Goal: Information Seeking & Learning: Learn about a topic

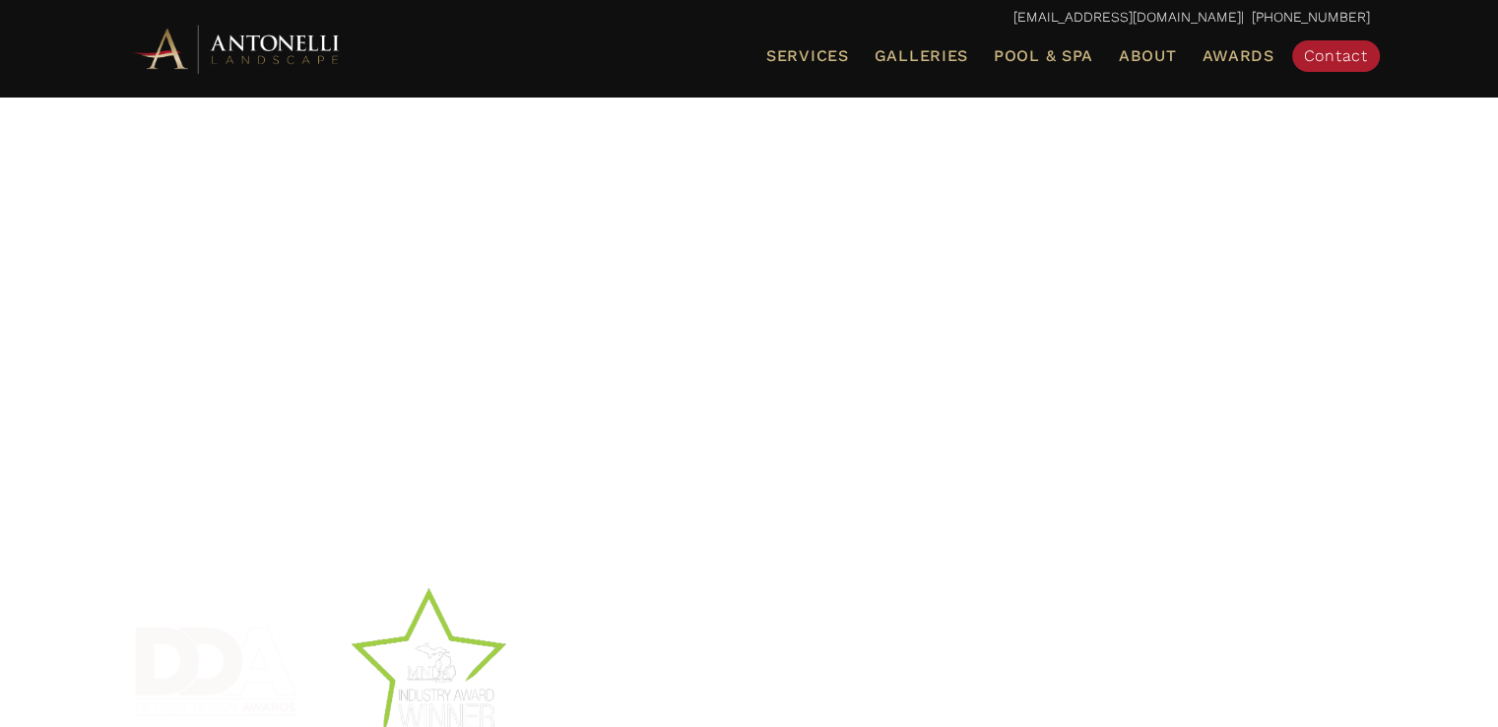
scroll to position [160, 0]
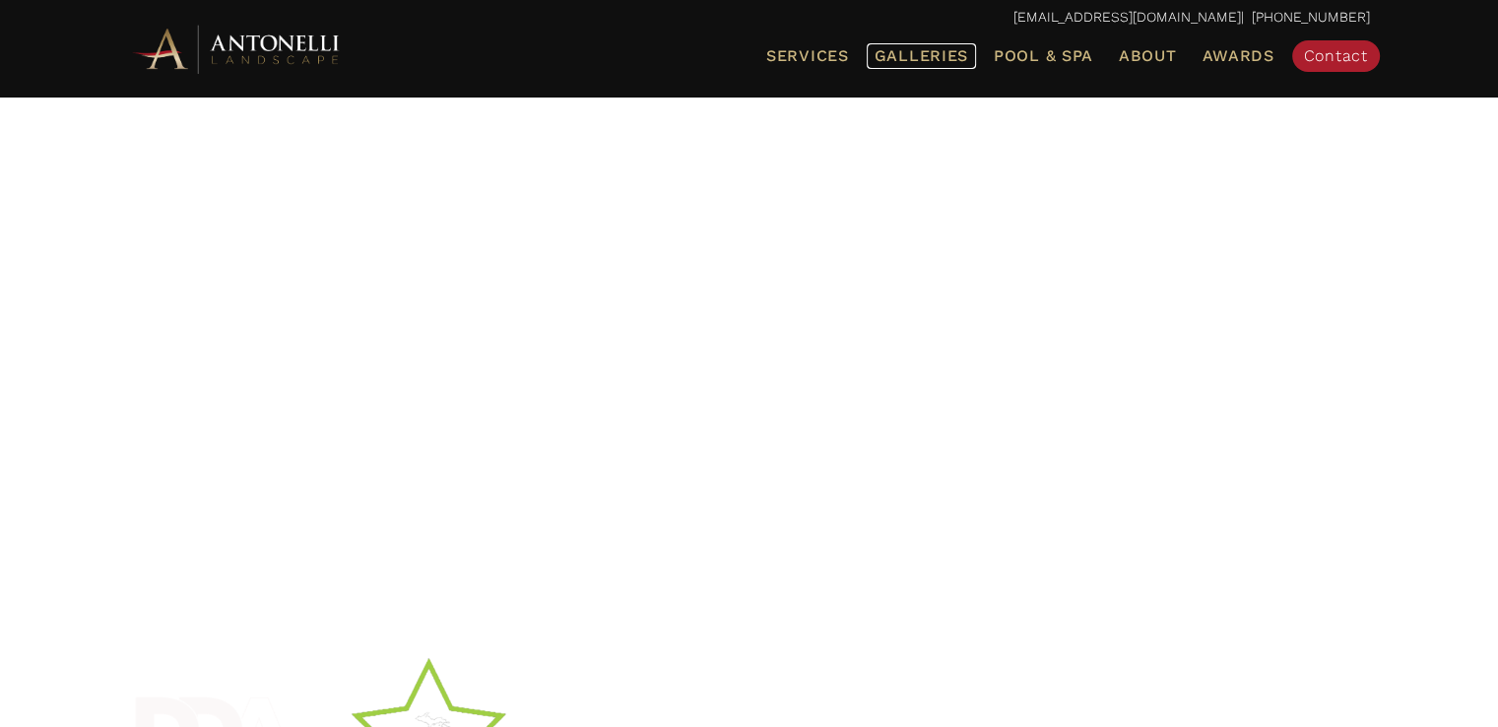
click at [933, 57] on span "Galleries" at bounding box center [922, 55] width 94 height 19
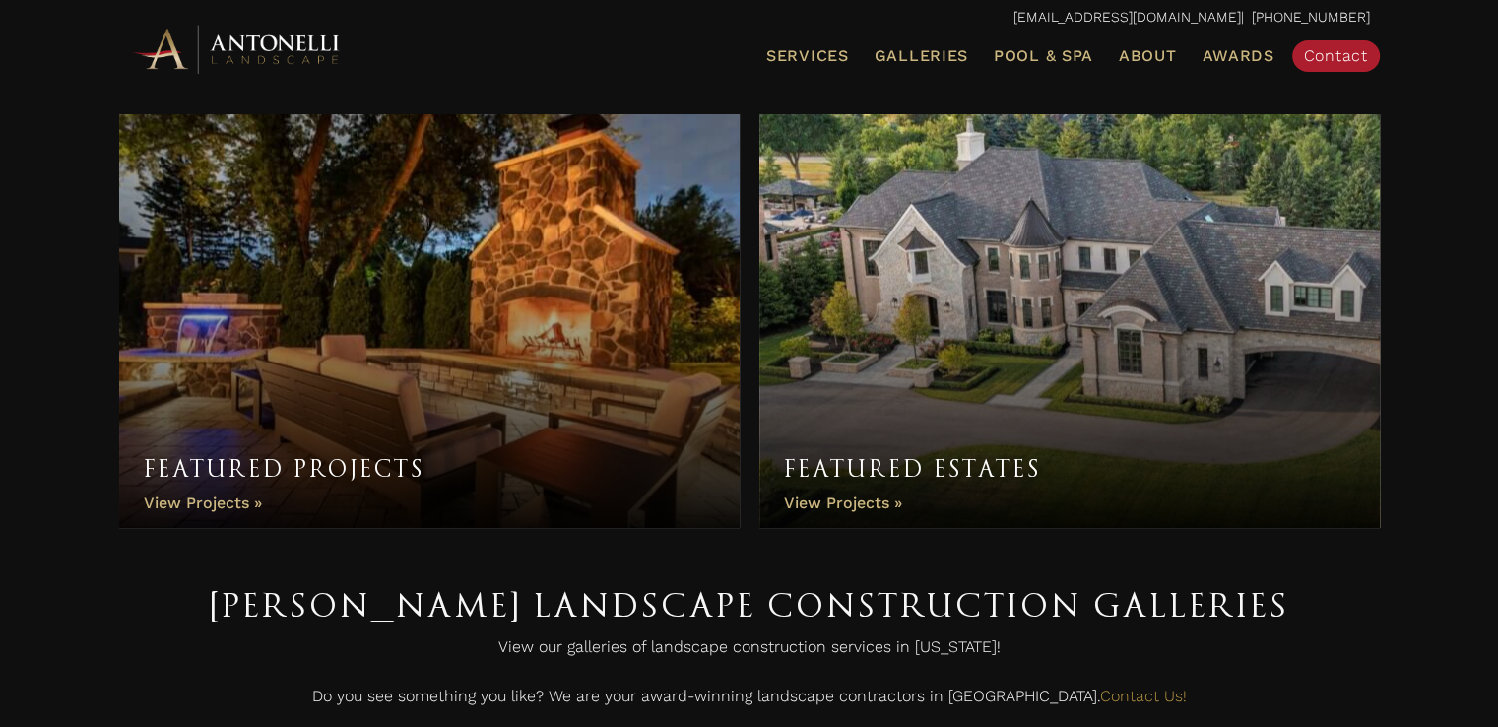
click at [477, 328] on link "Featured Projects" at bounding box center [429, 321] width 621 height 414
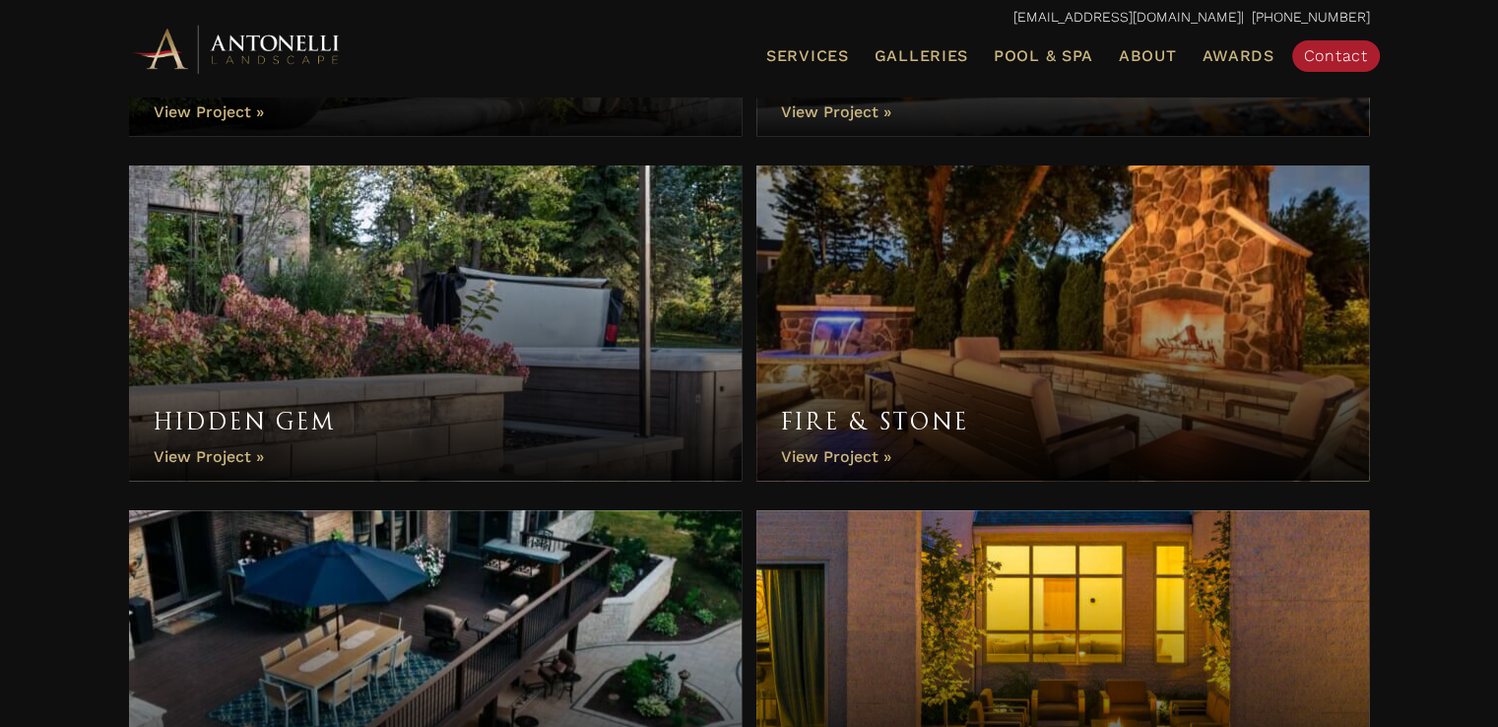
scroll to position [603, 0]
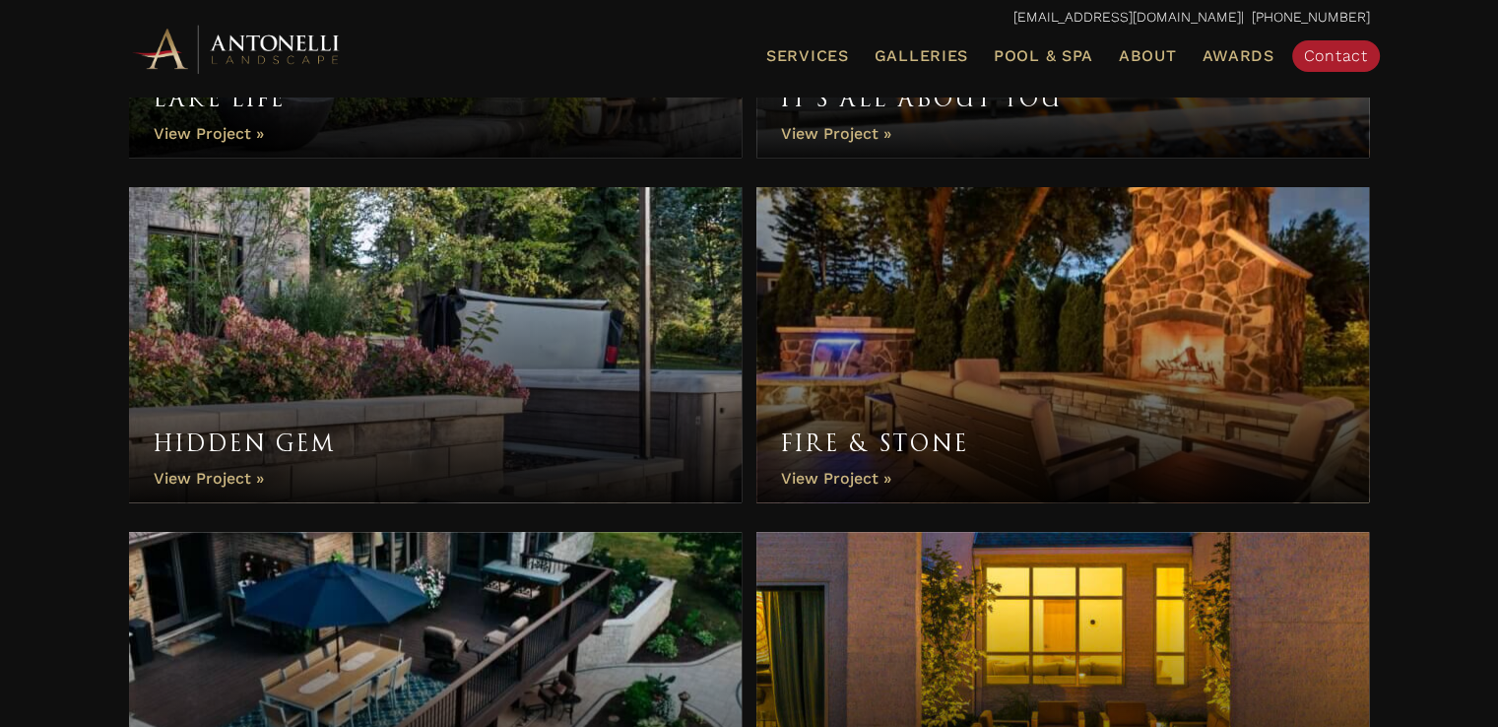
click at [806, 482] on link "Fire & Stone" at bounding box center [1063, 344] width 614 height 315
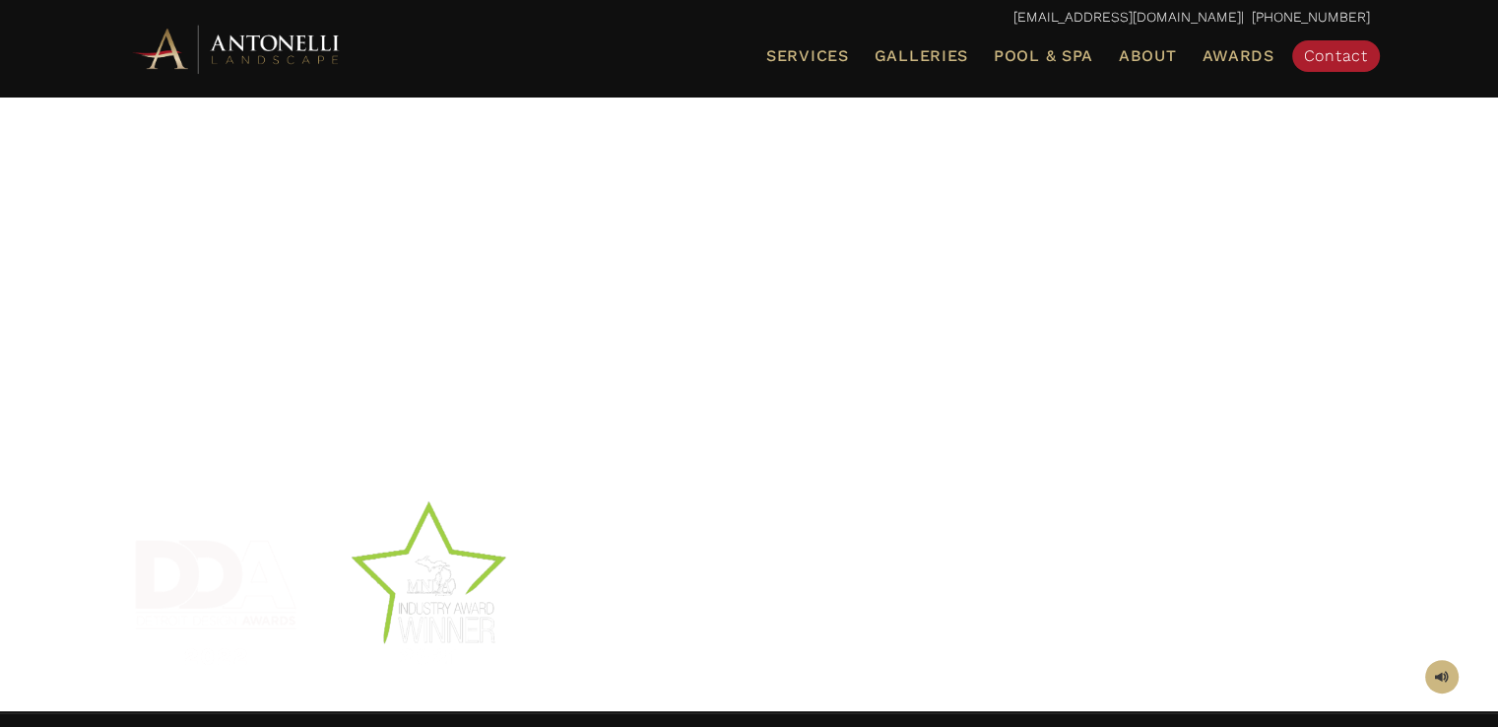
scroll to position [312, 0]
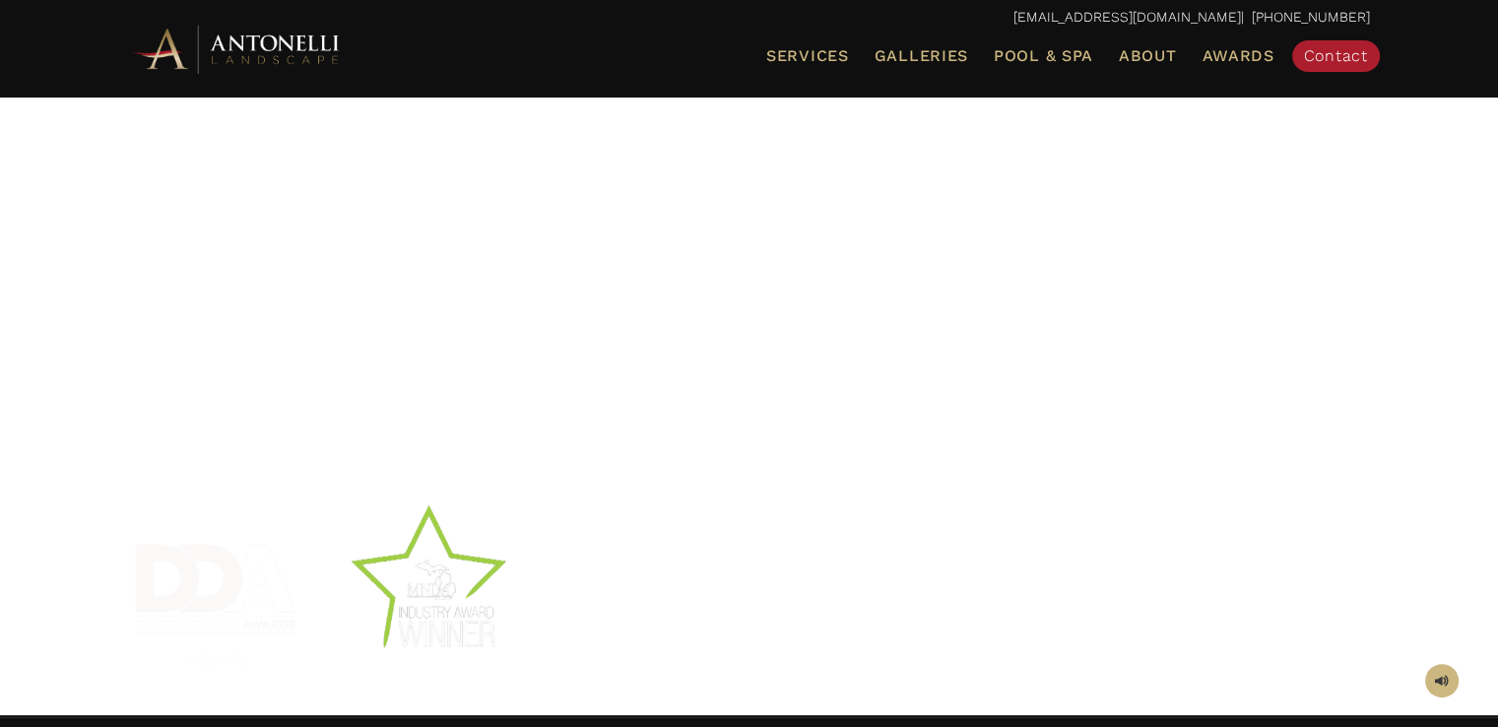
click at [1160, 375] on div at bounding box center [749, 142] width 1241 height 640
click at [1437, 675] on span at bounding box center [1442, 681] width 14 height 19
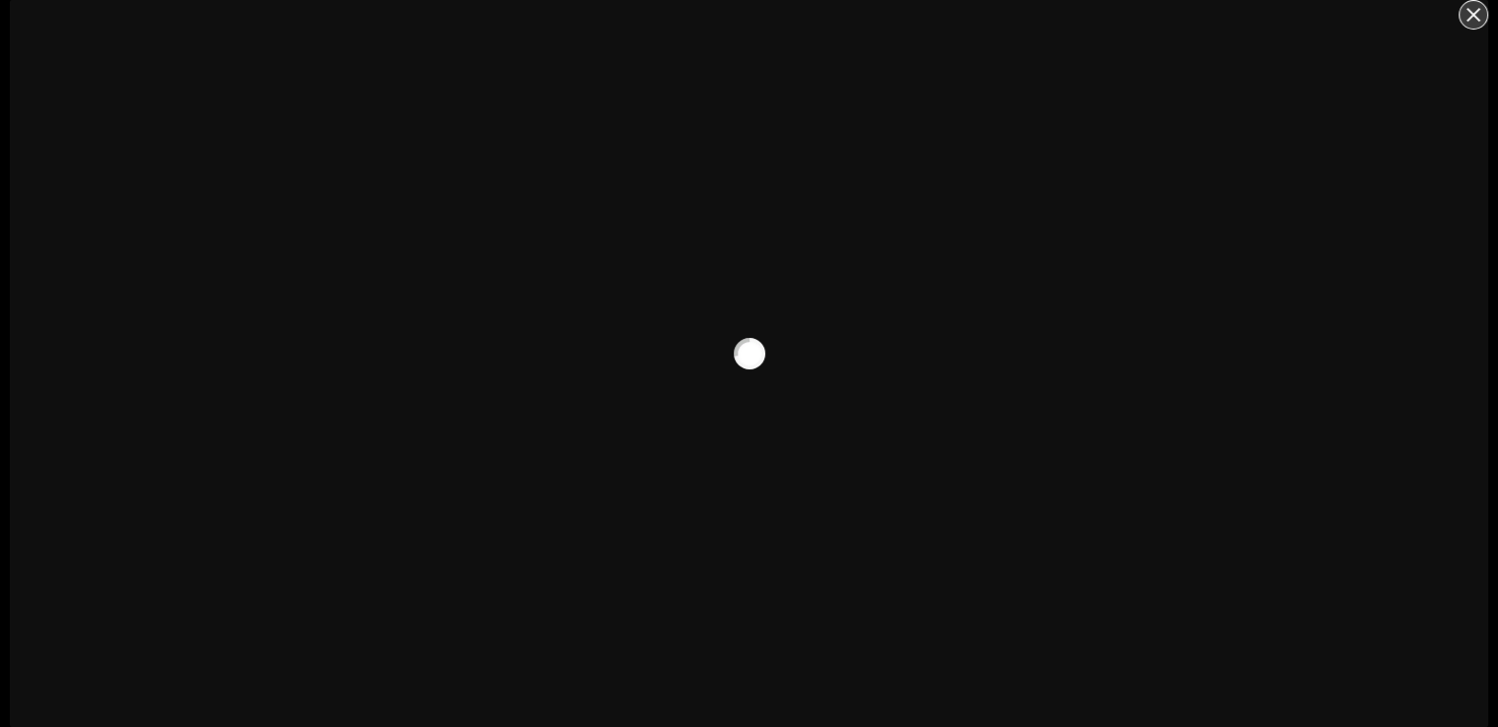
scroll to position [124, 0]
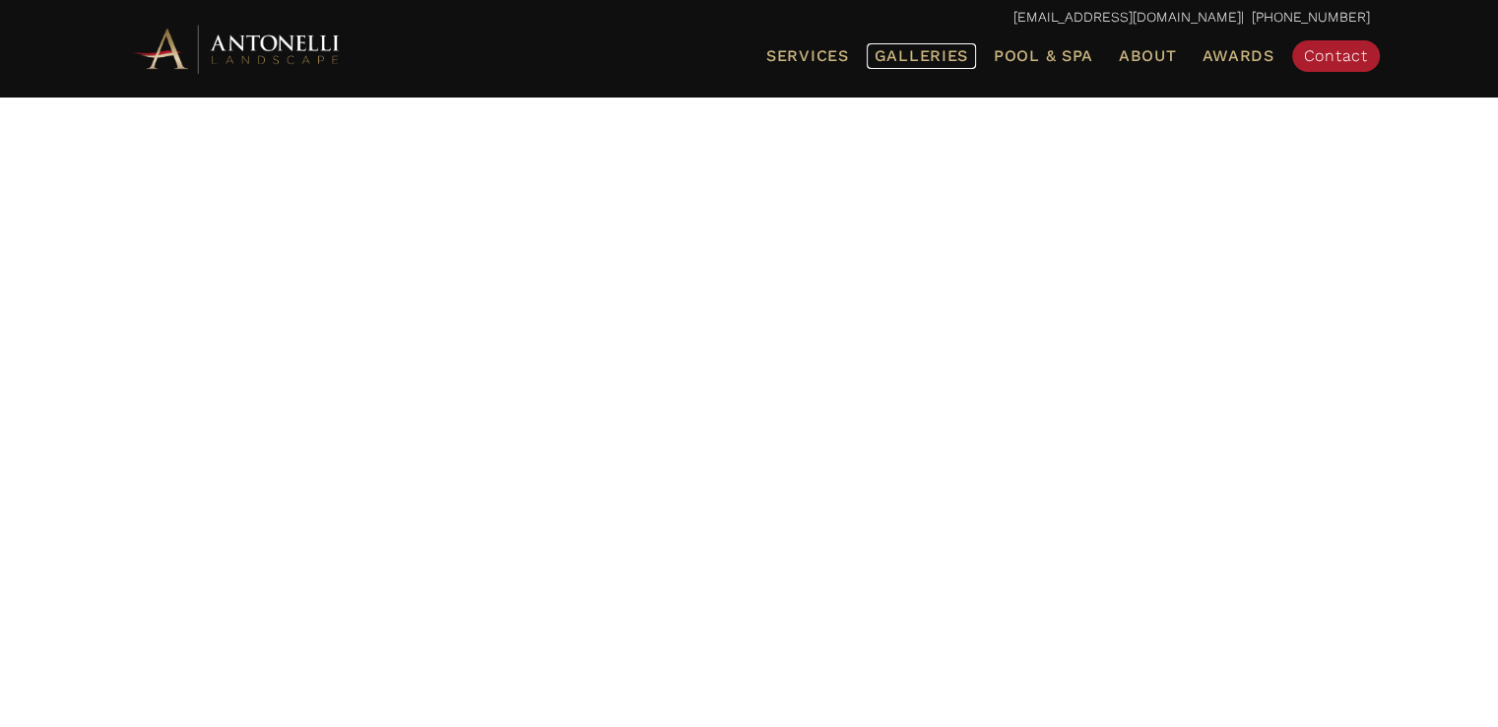
click at [947, 58] on span "Galleries" at bounding box center [922, 55] width 94 height 19
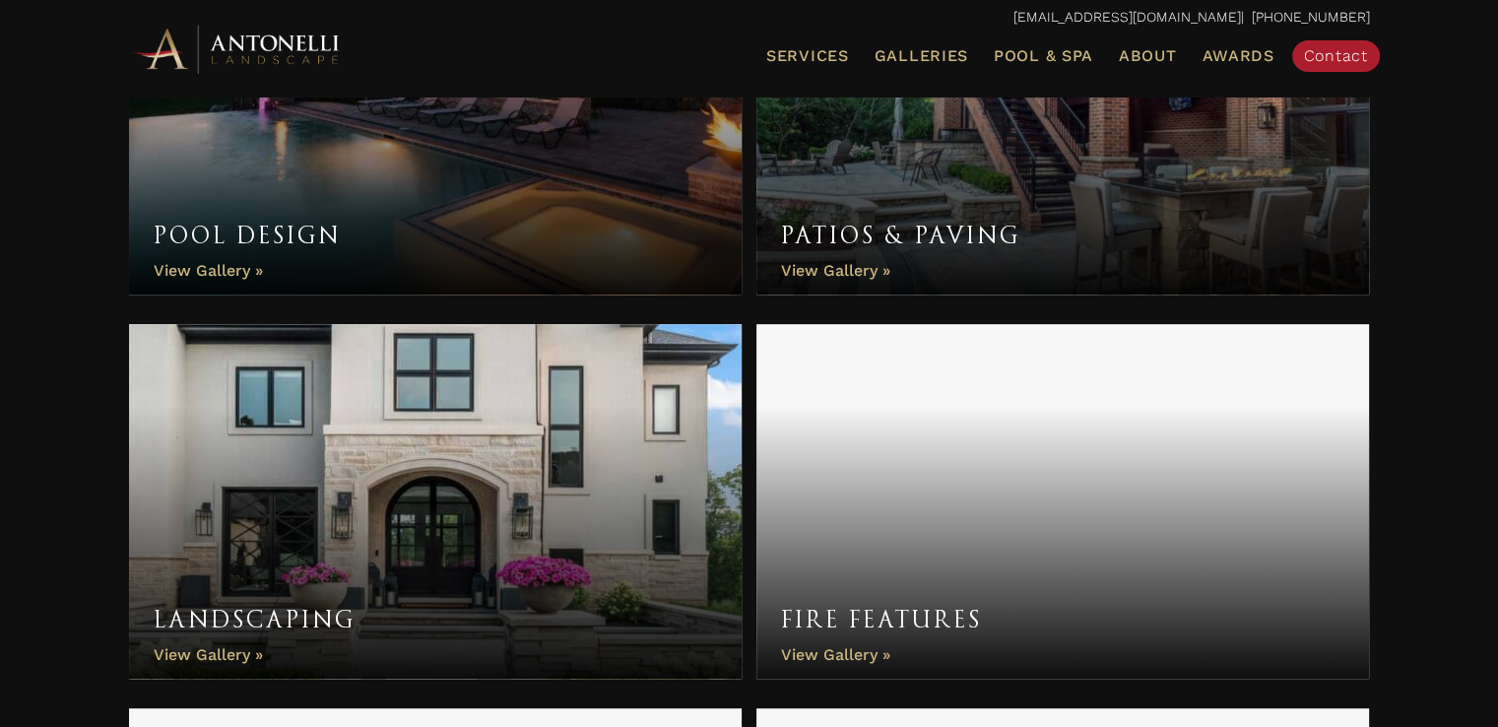
scroll to position [1292, 0]
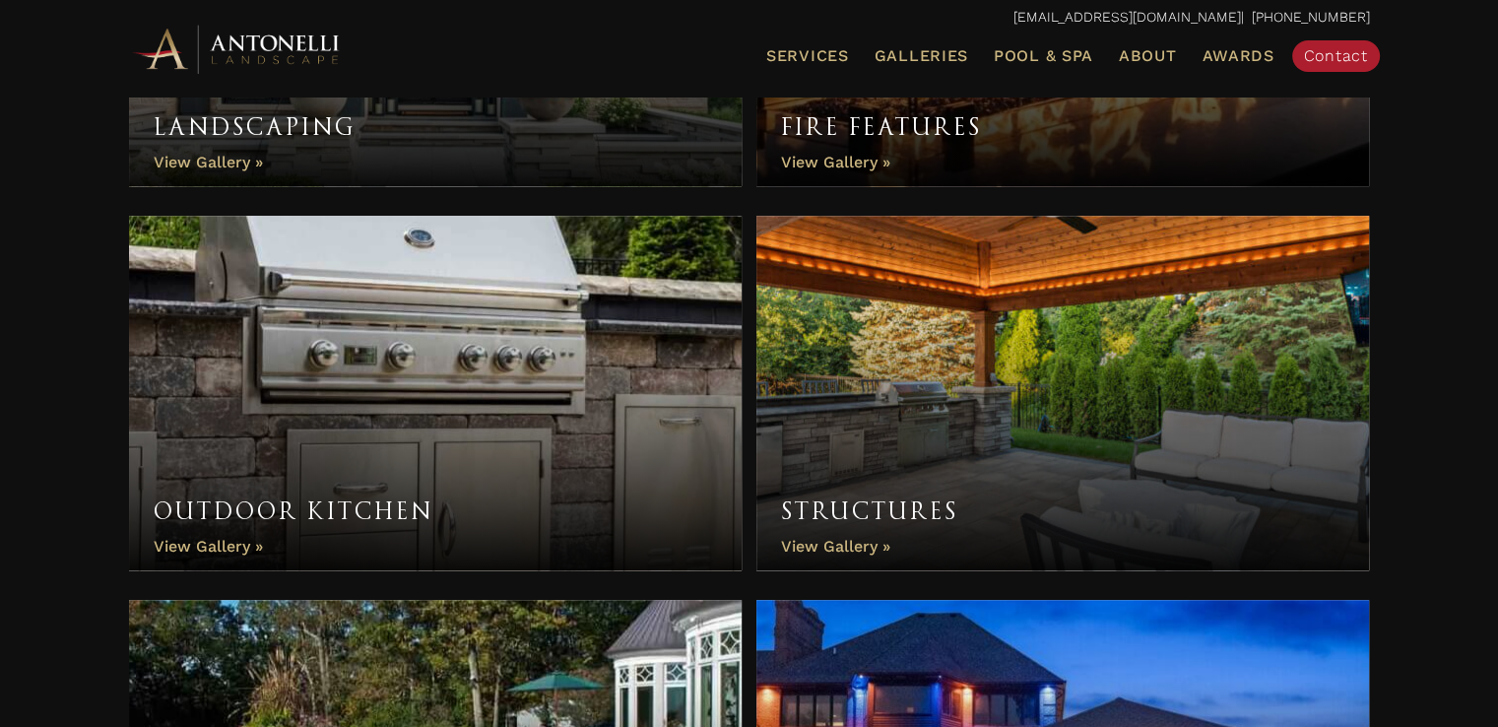
click at [914, 141] on link "Fire Features" at bounding box center [1063, 9] width 614 height 355
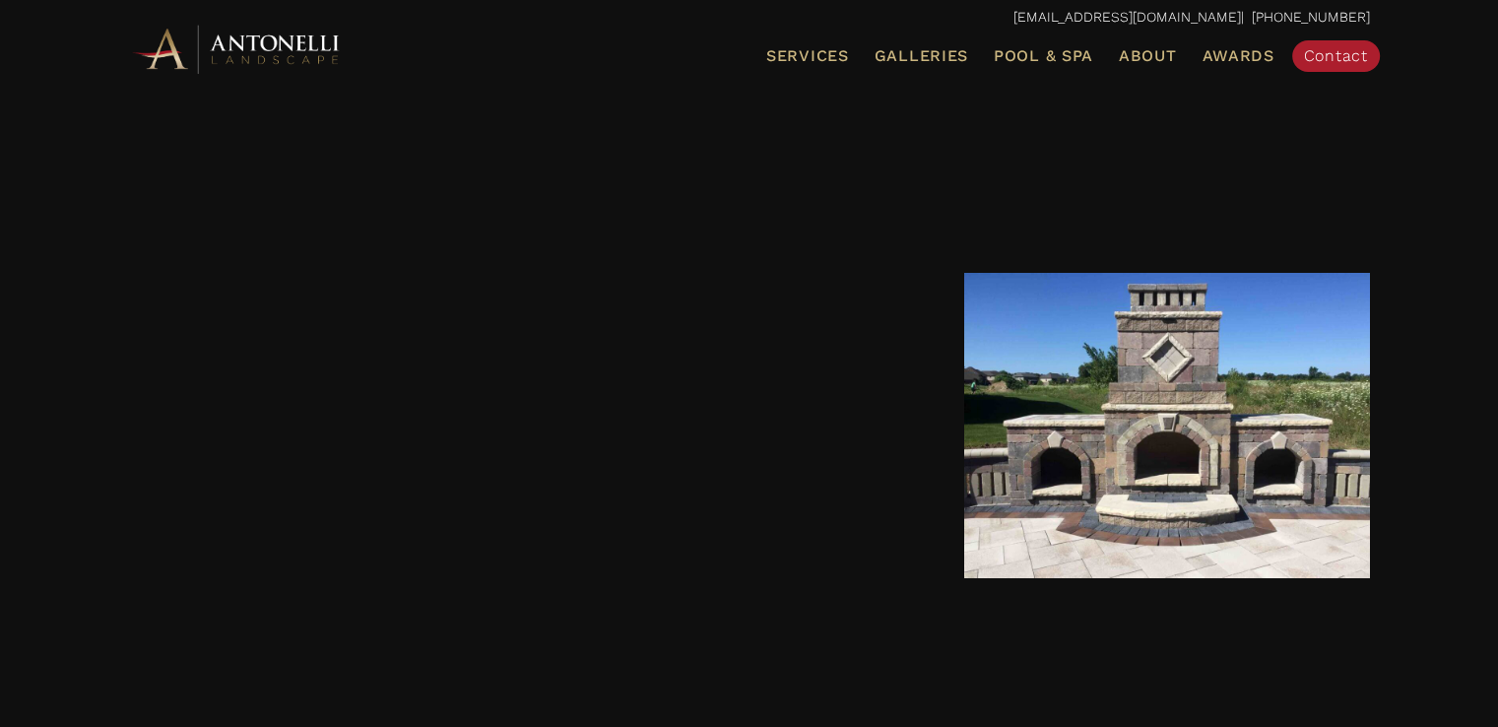
scroll to position [3245, 0]
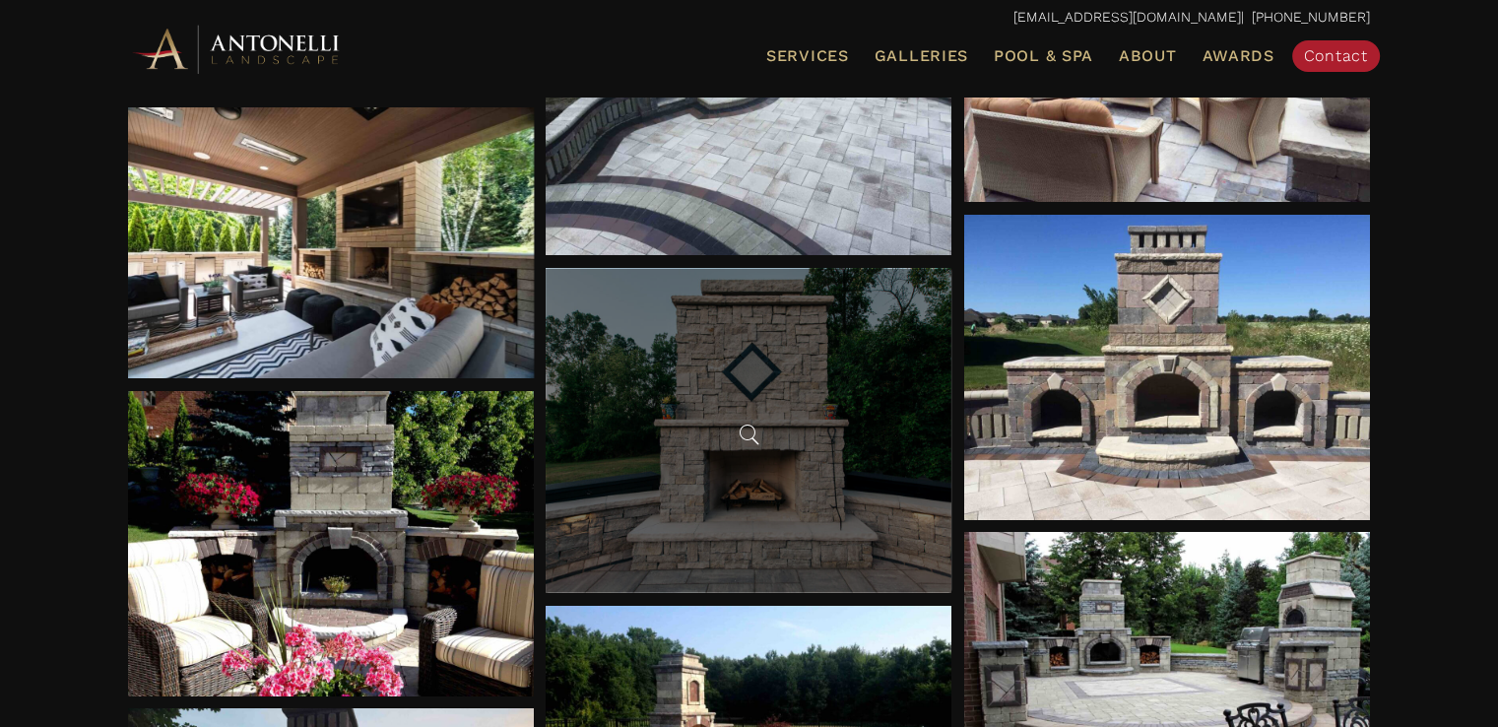
click at [725, 420] on div at bounding box center [749, 430] width 406 height 324
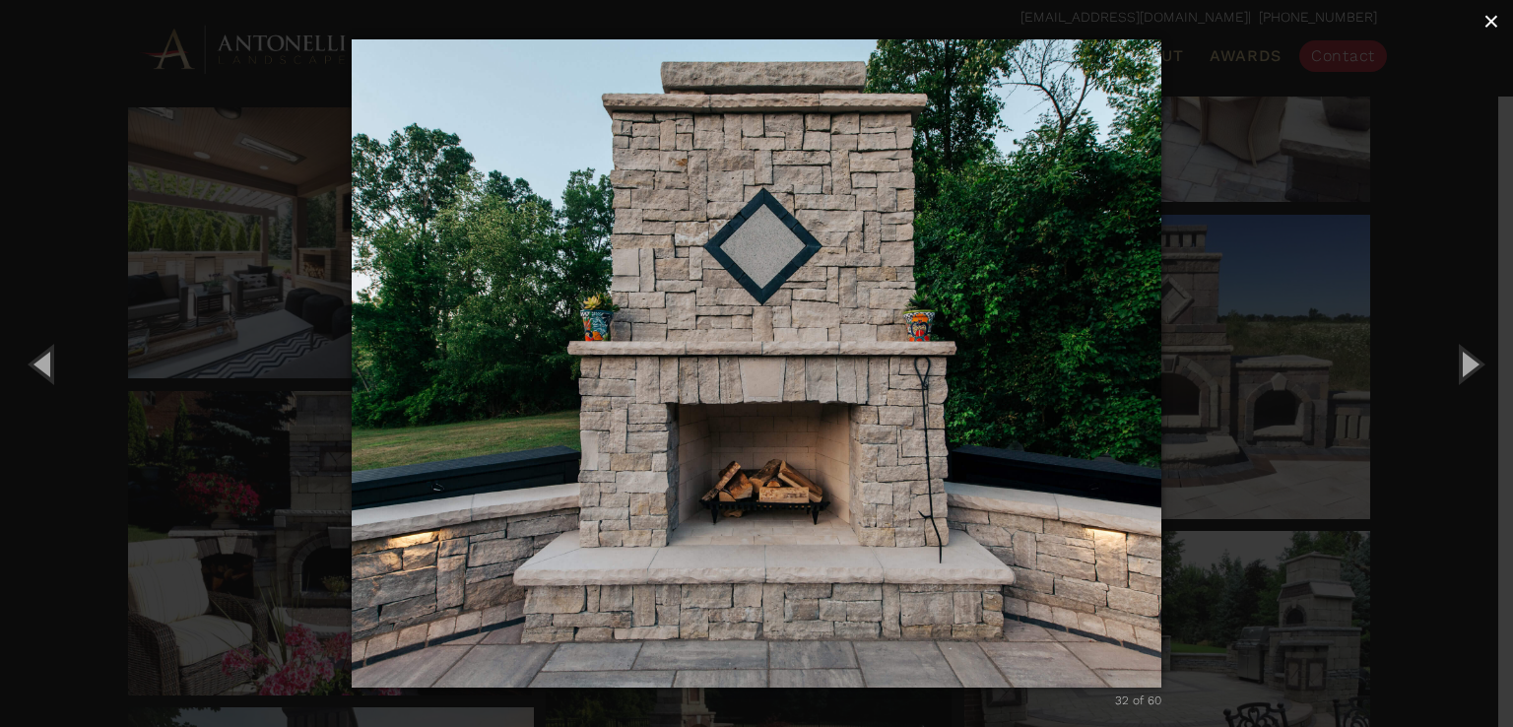
click at [1483, 28] on span "×" at bounding box center [1491, 21] width 16 height 31
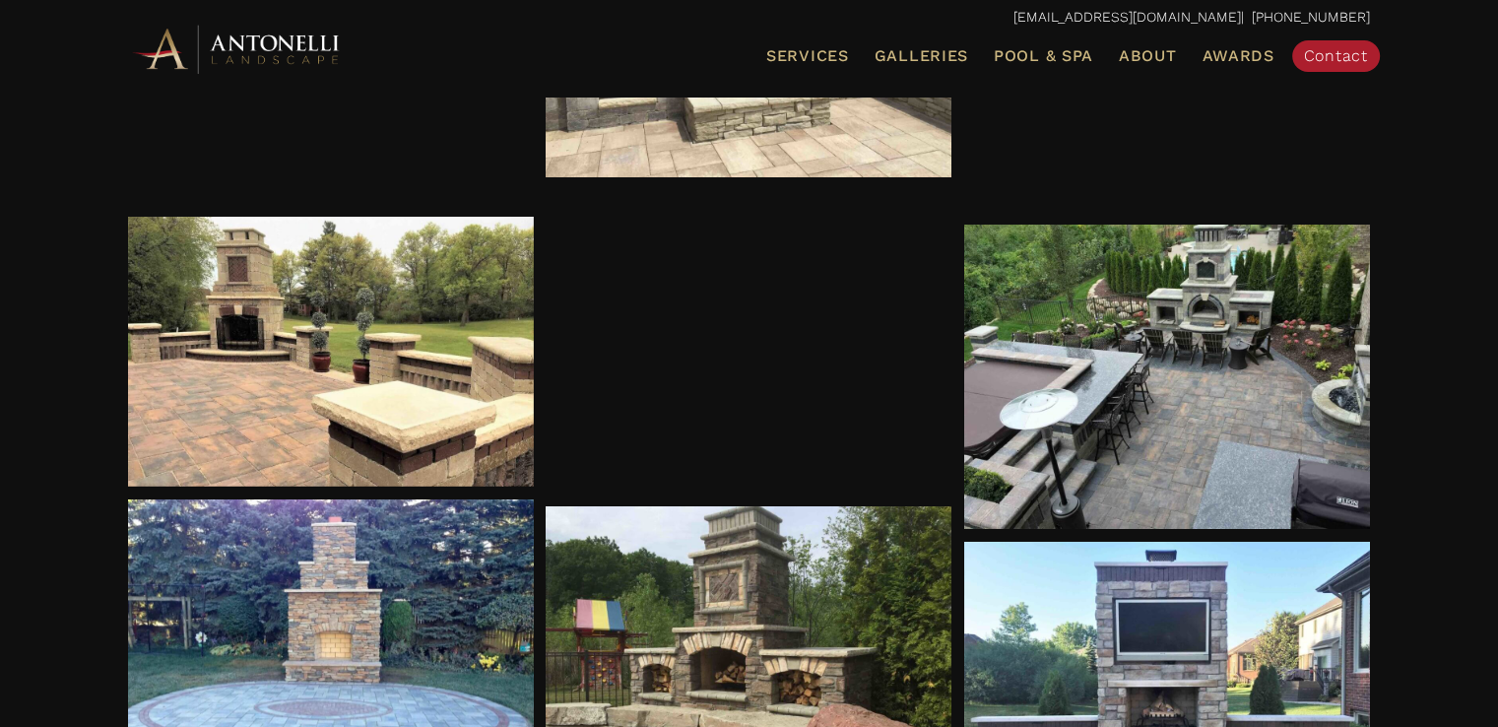
scroll to position [4589, 0]
